Goal: Task Accomplishment & Management: Manage account settings

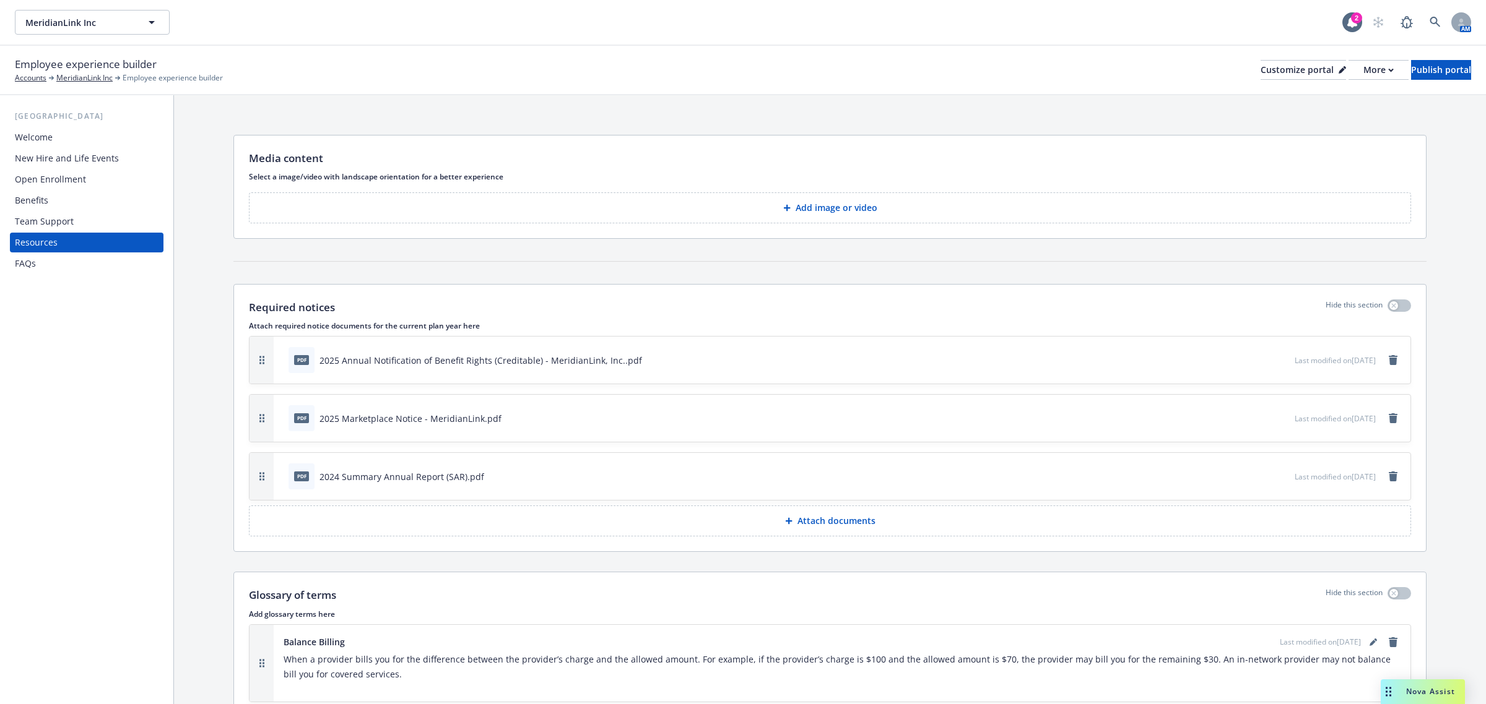
click at [828, 526] on p "Attach documents" at bounding box center [836, 521] width 78 height 12
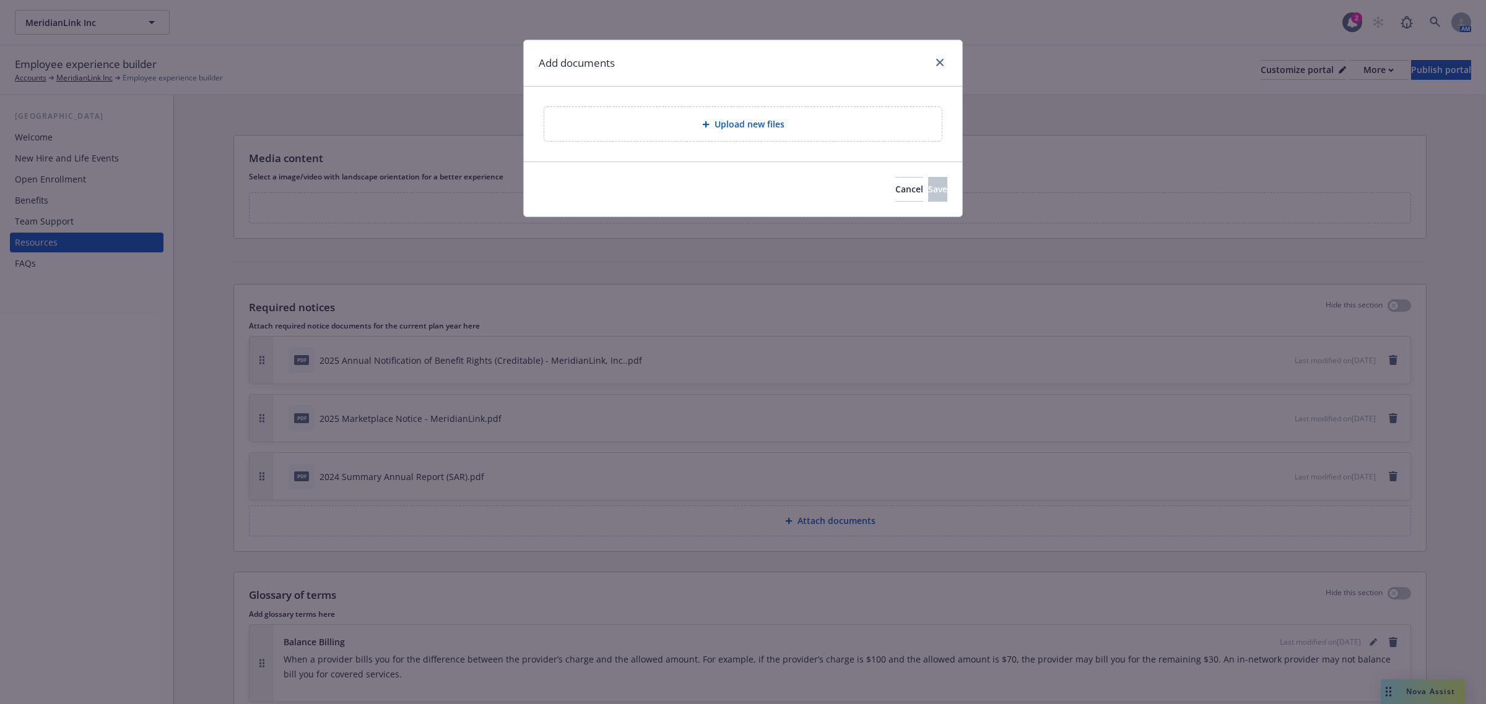
click at [673, 106] on div "Upload new files" at bounding box center [742, 123] width 399 height 35
click at [895, 192] on button "Cancel" at bounding box center [909, 189] width 28 height 25
